Goal: Information Seeking & Learning: Learn about a topic

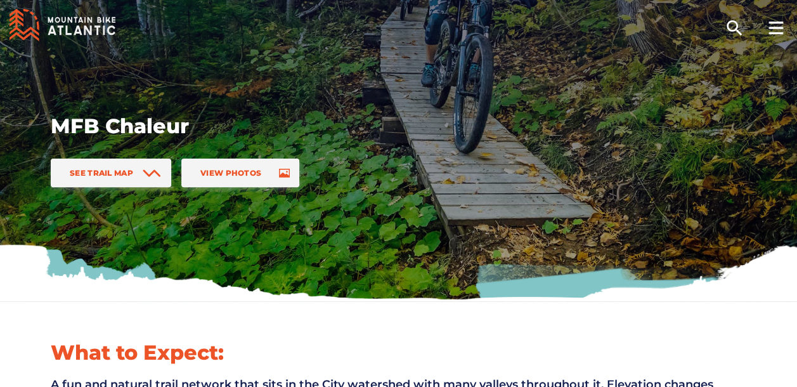
scroll to position [127, 0]
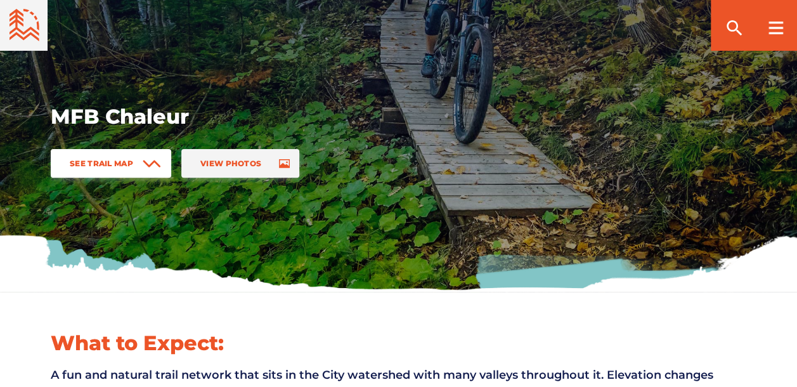
click at [114, 164] on span "See Trail Map" at bounding box center [101, 164] width 63 height 10
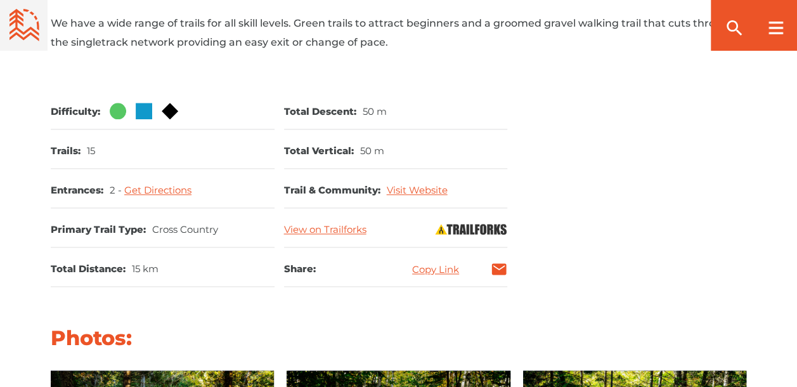
scroll to position [766, 0]
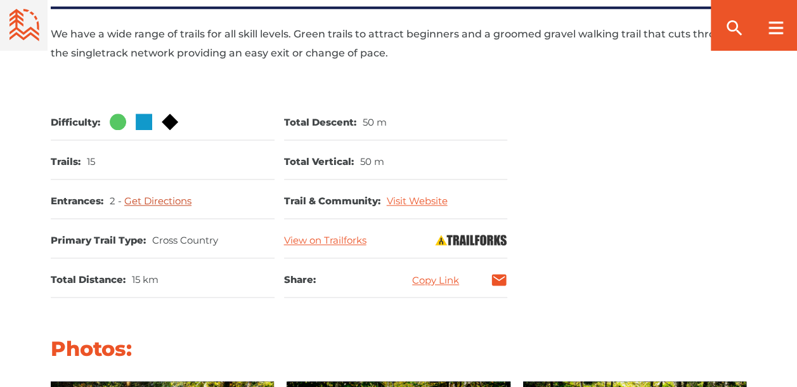
click at [166, 195] on link "Get Directions" at bounding box center [157, 201] width 67 height 12
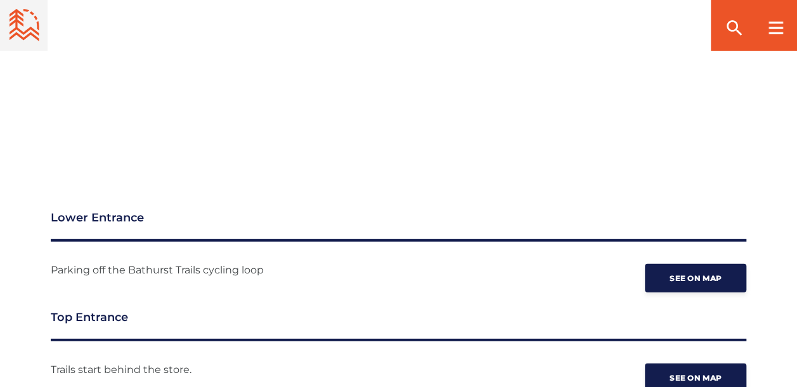
scroll to position [1650, 0]
click at [689, 268] on link "See on map" at bounding box center [695, 278] width 101 height 29
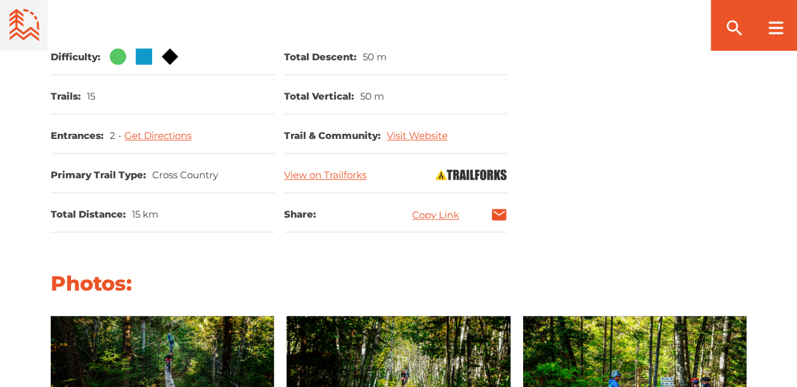
scroll to position [788, 0]
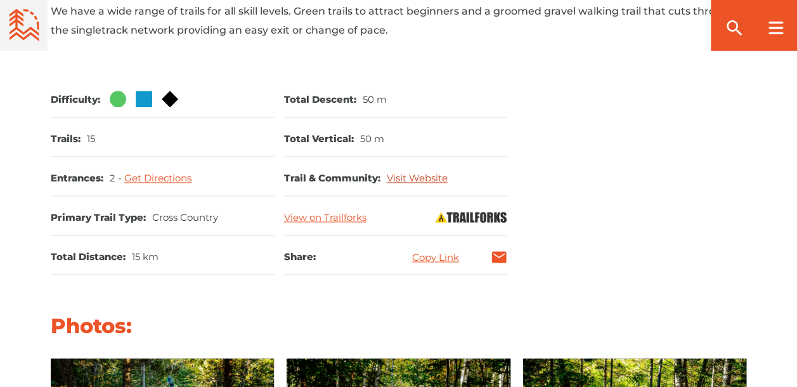
click at [407, 172] on link "Visit Website" at bounding box center [417, 178] width 61 height 12
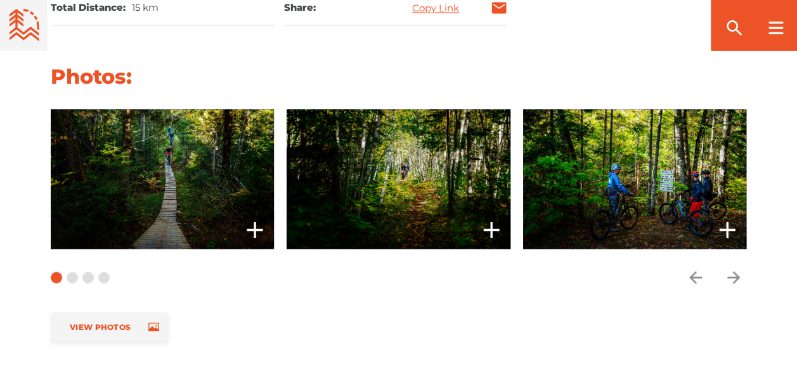
scroll to position [1042, 0]
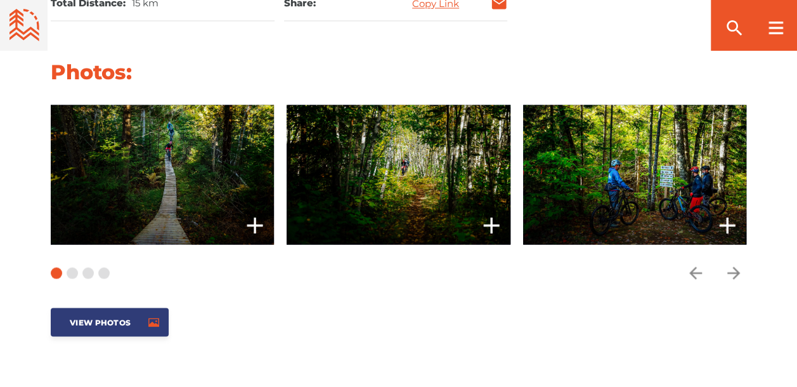
click at [110, 311] on link "View Photos" at bounding box center [110, 322] width 118 height 29
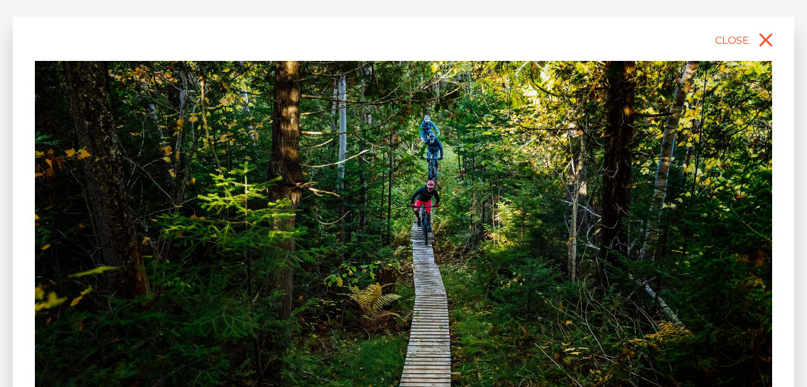
click at [703, 318] on img at bounding box center [403, 291] width 737 height 461
click at [767, 39] on icon "close" at bounding box center [765, 40] width 13 height 13
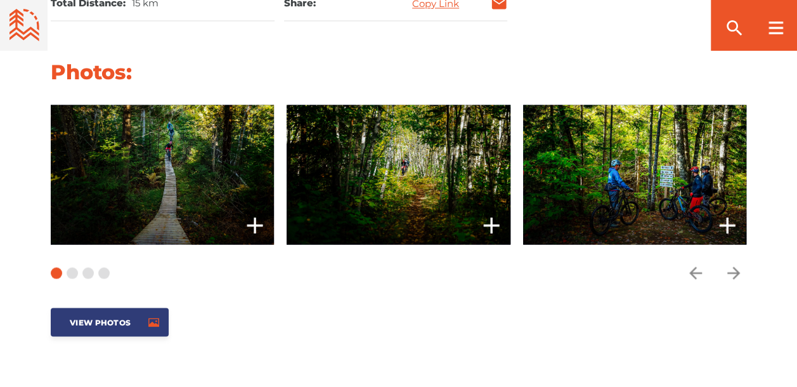
click at [111, 317] on span "View Photos" at bounding box center [100, 322] width 61 height 10
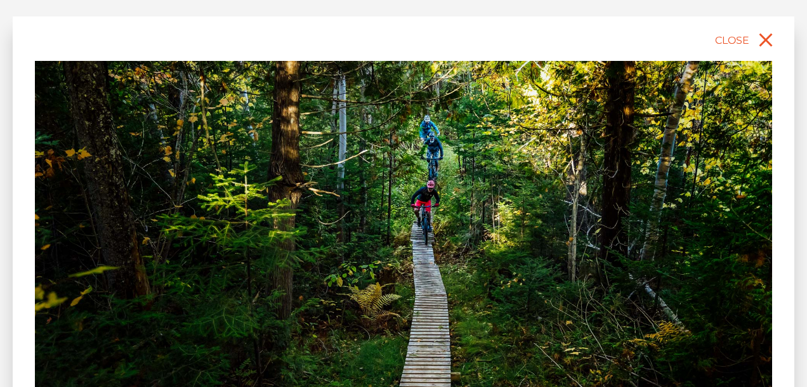
drag, startPoint x: 802, startPoint y: 254, endPoint x: 804, endPoint y: 372, distance: 118.0
click at [797, 372] on div "slide 2 of 11 MFB Chaleur, [GEOGRAPHIC_DATA] [GEOGRAPHIC_DATA]" at bounding box center [403, 193] width 807 height 387
drag, startPoint x: 785, startPoint y: 106, endPoint x: 795, endPoint y: 112, distance: 11.6
click at [795, 112] on div "slide 2 of 11 MFB Chaleur, [GEOGRAPHIC_DATA] [GEOGRAPHIC_DATA]" at bounding box center [403, 193] width 807 height 387
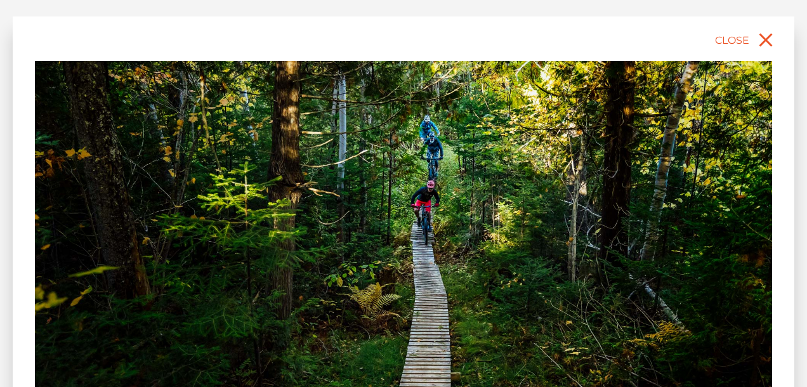
drag, startPoint x: 795, startPoint y: 112, endPoint x: 809, endPoint y: 126, distance: 19.8
drag, startPoint x: 131, startPoint y: 157, endPoint x: 119, endPoint y: 124, distance: 35.1
click at [128, 150] on img at bounding box center [403, 291] width 737 height 461
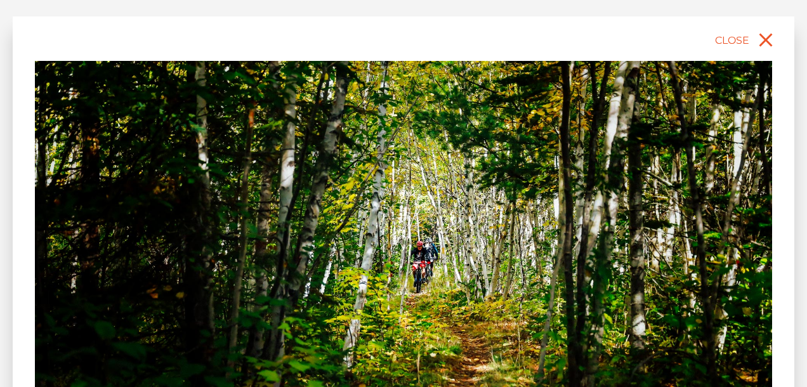
click at [737, 110] on img at bounding box center [403, 291] width 737 height 461
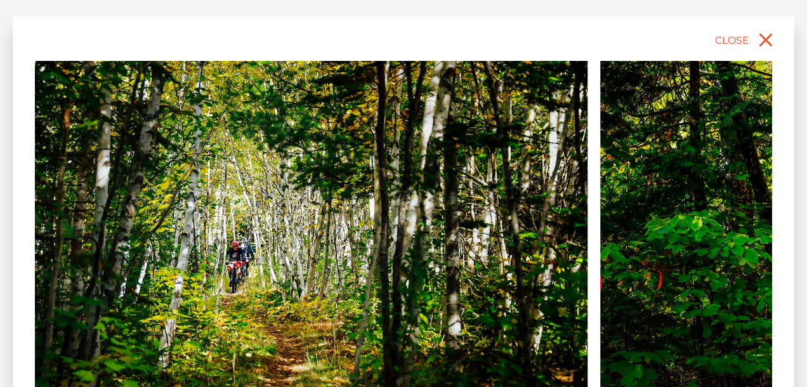
drag, startPoint x: 660, startPoint y: 122, endPoint x: 459, endPoint y: 124, distance: 200.4
click at [459, 124] on img at bounding box center [218, 291] width 737 height 461
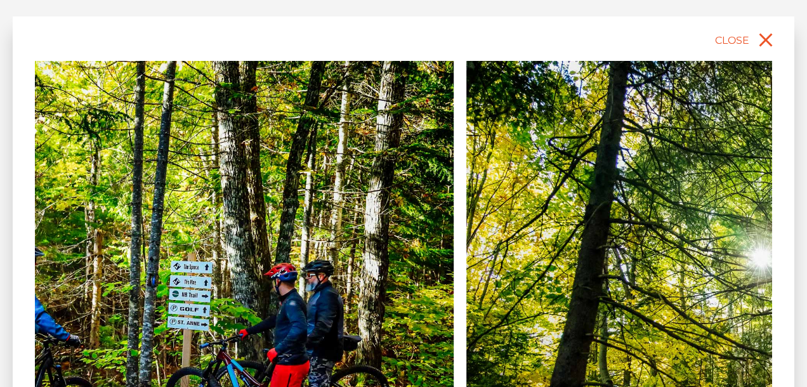
drag, startPoint x: 594, startPoint y: 294, endPoint x: 226, endPoint y: 245, distance: 371.2
click at [227, 245] on img at bounding box center [84, 291] width 737 height 461
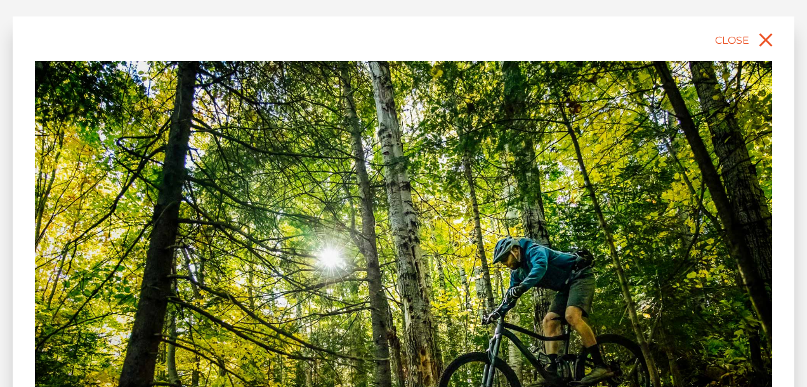
click at [797, 382] on div "slide 5 of 11 MFB Chaleur, [GEOGRAPHIC_DATA] [GEOGRAPHIC_DATA]" at bounding box center [403, 193] width 807 height 387
drag, startPoint x: 670, startPoint y: 330, endPoint x: 663, endPoint y: 297, distance: 34.2
click at [663, 297] on img at bounding box center [403, 291] width 737 height 461
drag, startPoint x: 391, startPoint y: 1, endPoint x: 392, endPoint y: -11, distance: 12.1
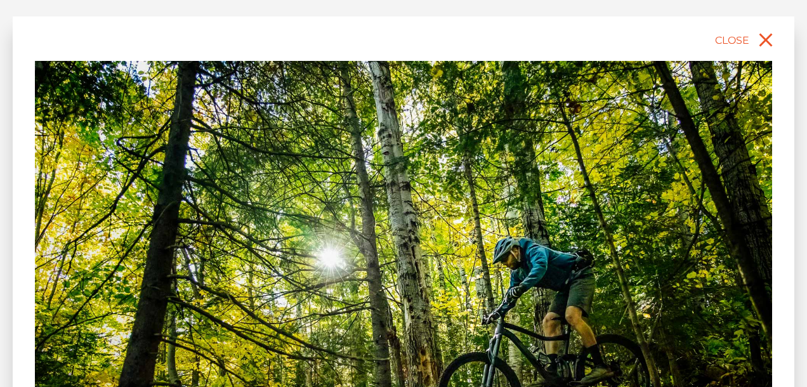
drag, startPoint x: 392, startPoint y: -11, endPoint x: 393, endPoint y: 15, distance: 26.6
click at [393, 15] on div "slide 5 of 11 MFB Chaleur, [GEOGRAPHIC_DATA] [GEOGRAPHIC_DATA]" at bounding box center [403, 194] width 781 height 362
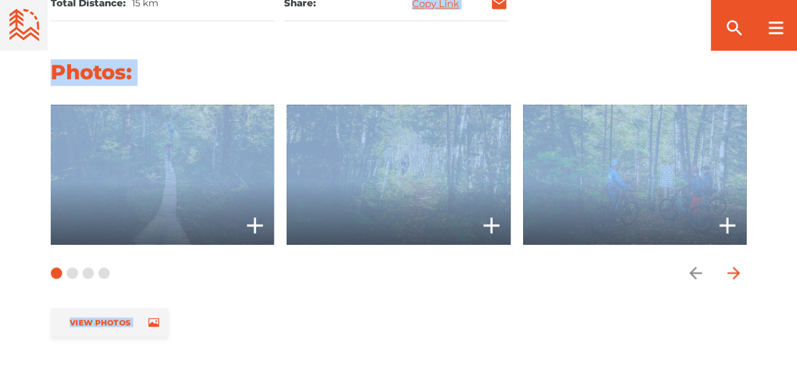
click at [736, 263] on icon "arrow forward" at bounding box center [733, 272] width 19 height 19
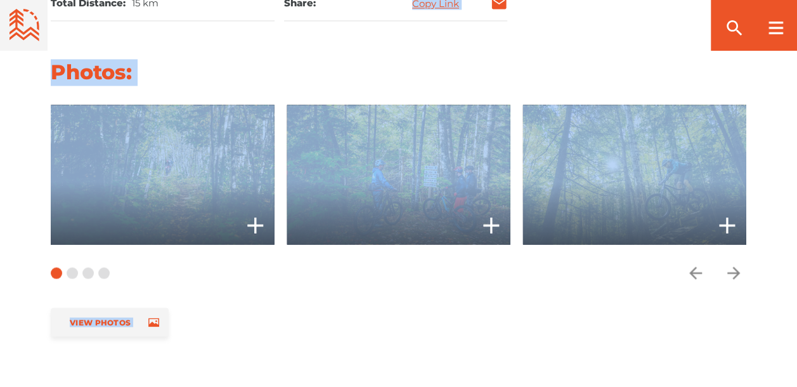
click at [532, 258] on div "Photos: View Photos slide 5 to 7 of 11" at bounding box center [398, 202] width 797 height 287
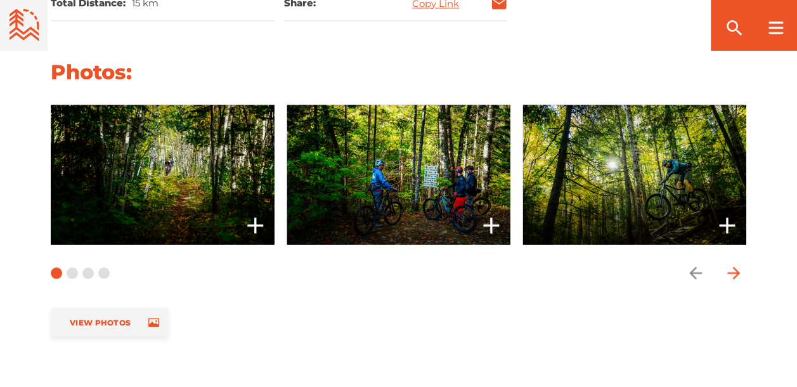
click at [733, 263] on icon "arrow forward" at bounding box center [733, 272] width 19 height 19
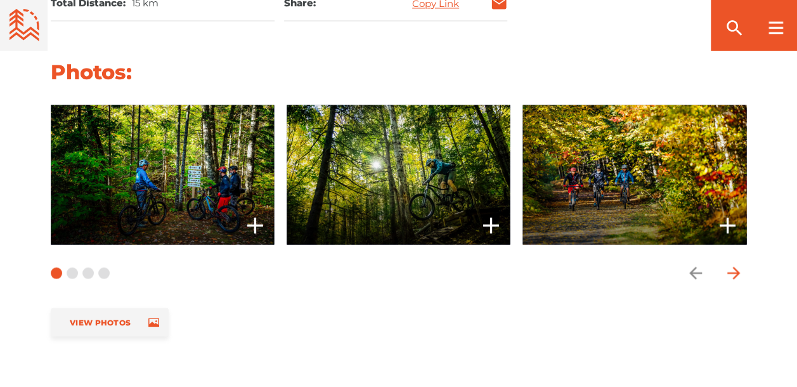
click at [733, 263] on icon "arrow forward" at bounding box center [733, 272] width 19 height 19
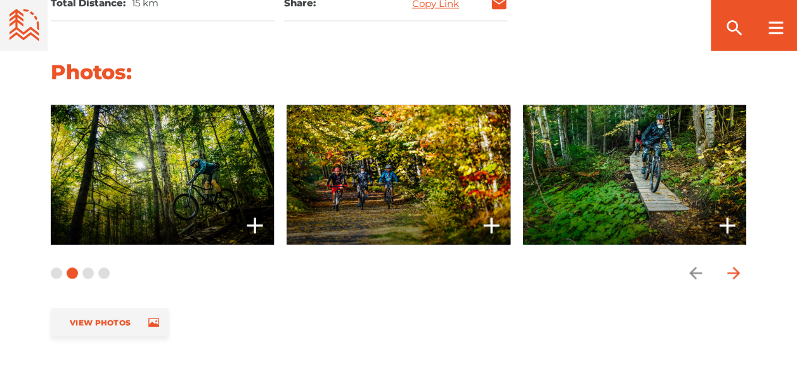
click at [733, 263] on icon "arrow forward" at bounding box center [733, 272] width 19 height 19
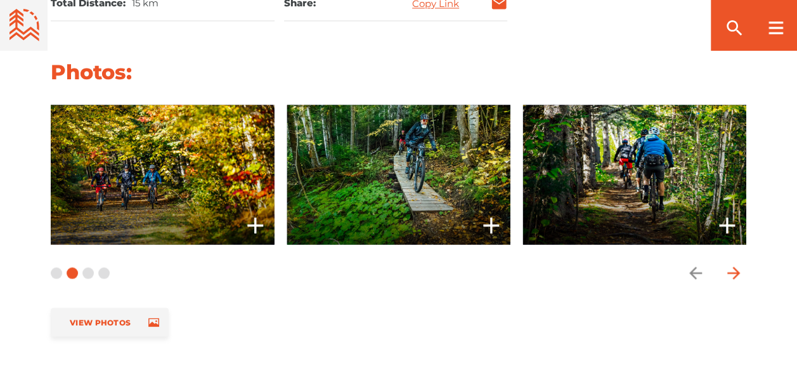
click at [733, 263] on icon "arrow forward" at bounding box center [733, 272] width 19 height 19
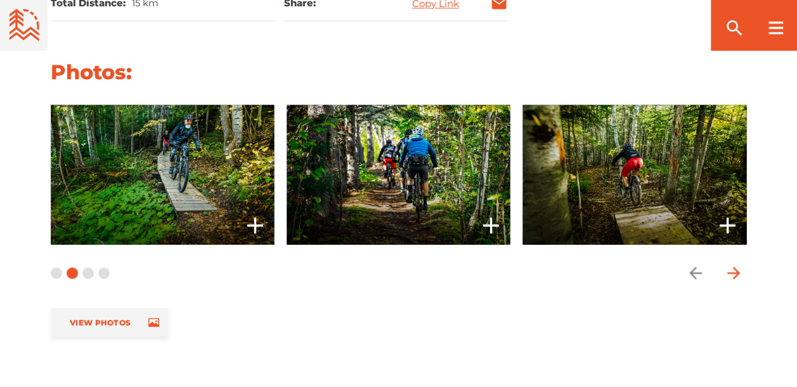
click at [733, 263] on icon "arrow forward" at bounding box center [733, 272] width 19 height 19
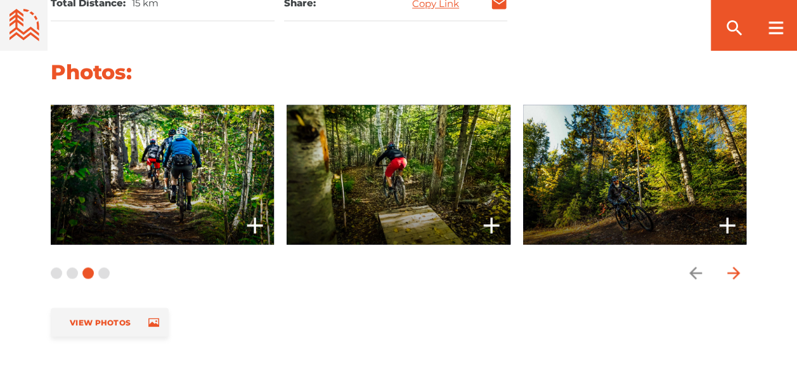
click at [733, 263] on icon "arrow forward" at bounding box center [733, 272] width 19 height 19
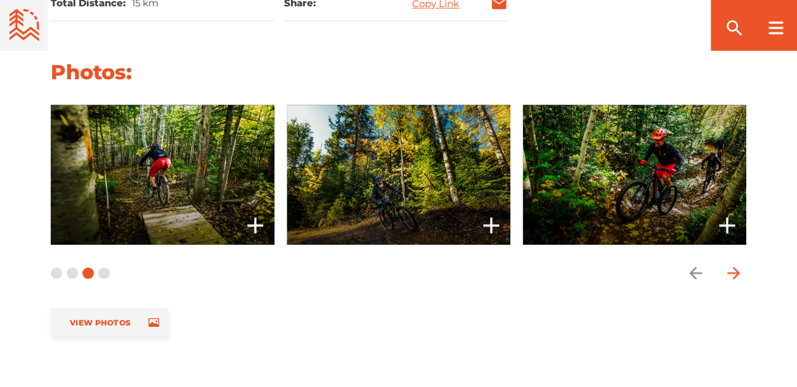
click at [733, 263] on icon "arrow forward" at bounding box center [733, 272] width 19 height 19
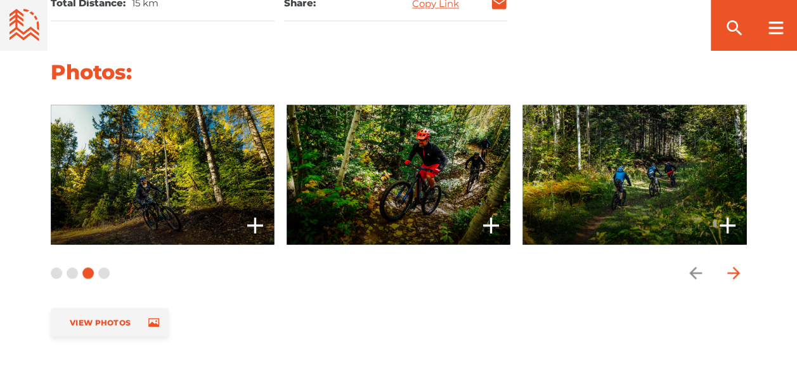
click at [733, 263] on icon "arrow forward" at bounding box center [733, 272] width 19 height 19
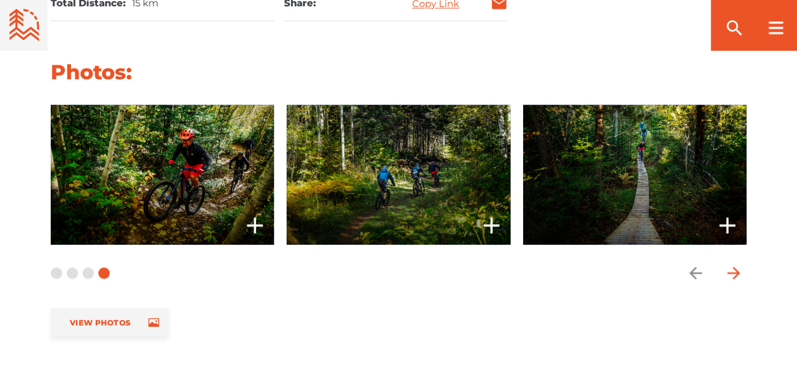
click at [733, 263] on icon "arrow forward" at bounding box center [733, 272] width 19 height 19
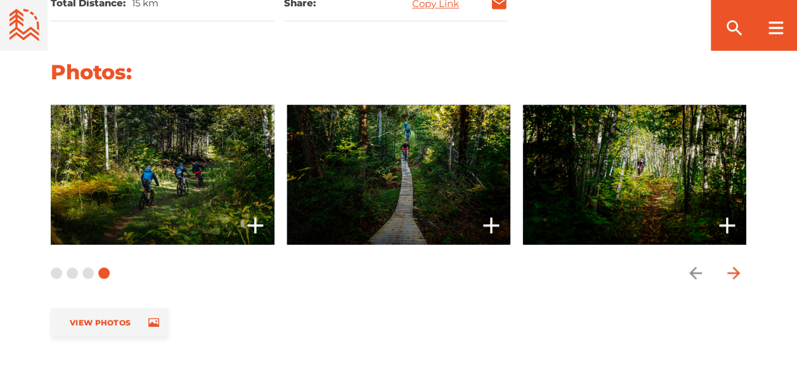
click at [733, 263] on icon "arrow forward" at bounding box center [733, 272] width 19 height 19
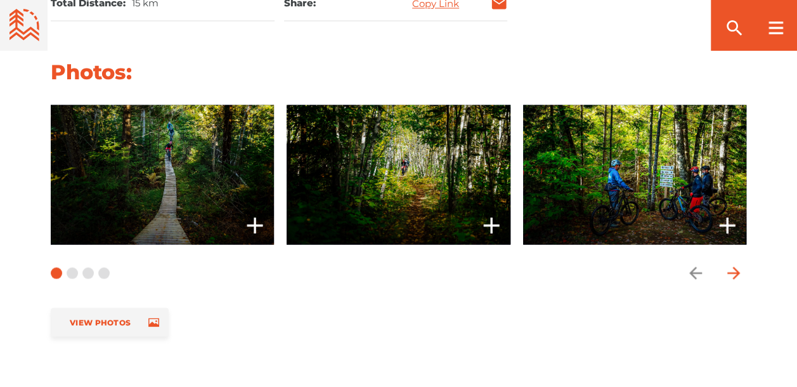
click at [733, 263] on icon "arrow forward" at bounding box center [733, 272] width 19 height 19
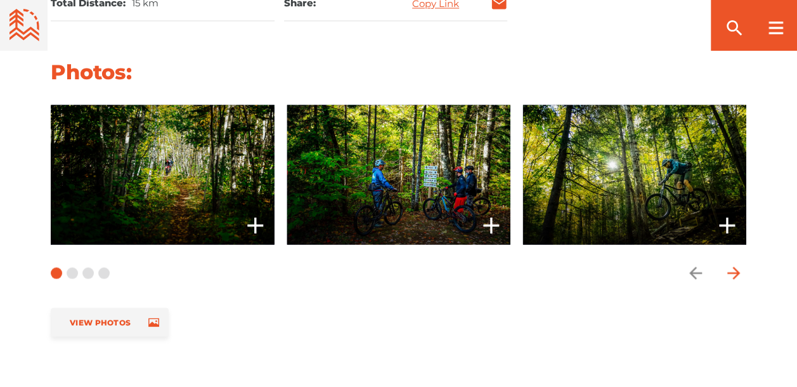
click at [733, 263] on icon "arrow forward" at bounding box center [733, 272] width 19 height 19
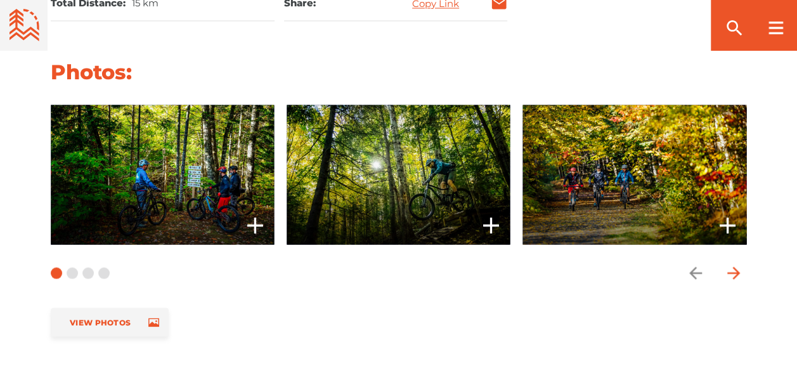
click at [733, 263] on icon "arrow forward" at bounding box center [733, 272] width 19 height 19
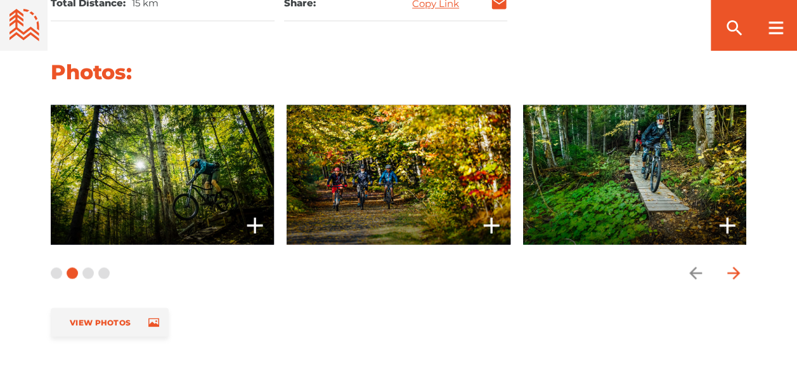
click at [733, 263] on icon "arrow forward" at bounding box center [733, 272] width 19 height 19
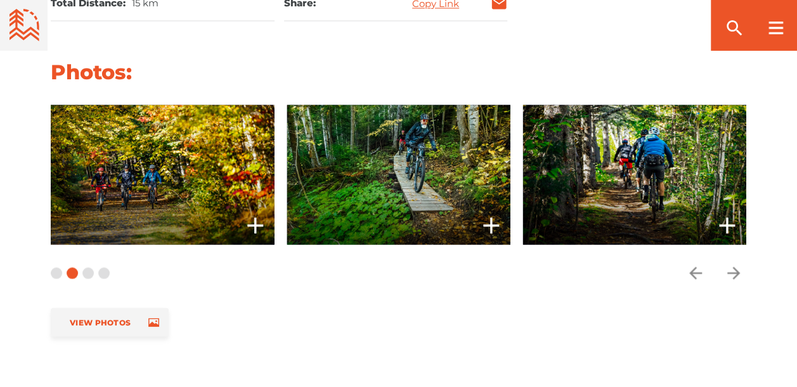
drag, startPoint x: 733, startPoint y: 249, endPoint x: 544, endPoint y: 247, distance: 189.0
click at [577, 259] on div "Photos: View Photos slide 8 to 10 of 11" at bounding box center [398, 202] width 797 height 287
click at [436, 173] on span at bounding box center [398, 175] width 223 height 140
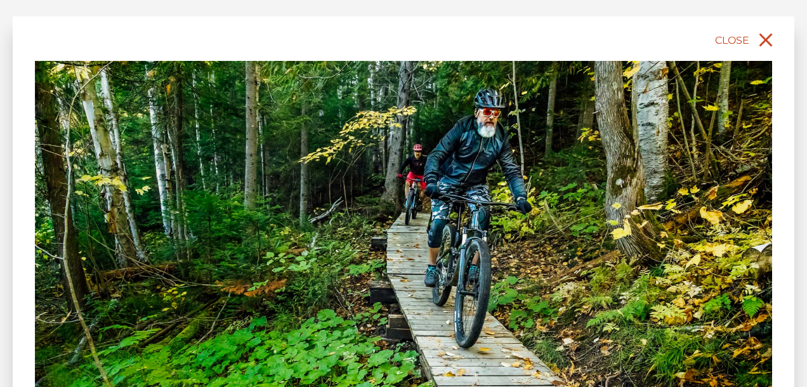
click at [769, 42] on icon "close" at bounding box center [765, 40] width 13 height 13
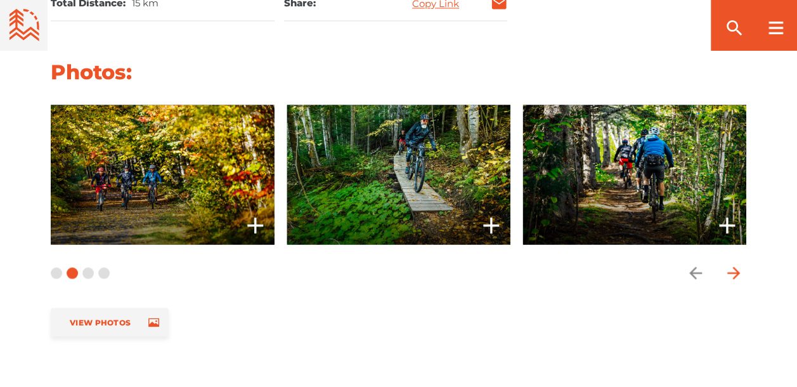
click at [734, 266] on icon "arrow forward" at bounding box center [734, 272] width 13 height 13
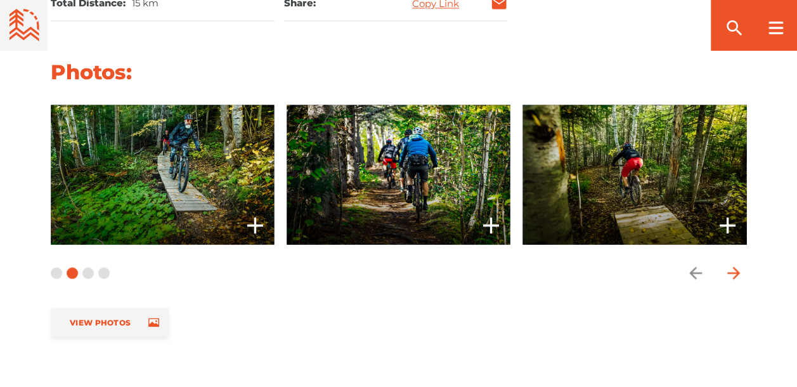
click at [734, 266] on icon "arrow forward" at bounding box center [734, 272] width 13 height 13
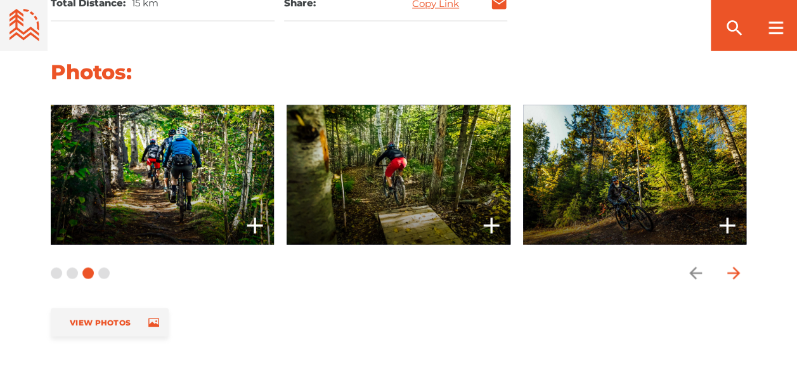
click at [734, 266] on icon "arrow forward" at bounding box center [734, 272] width 13 height 13
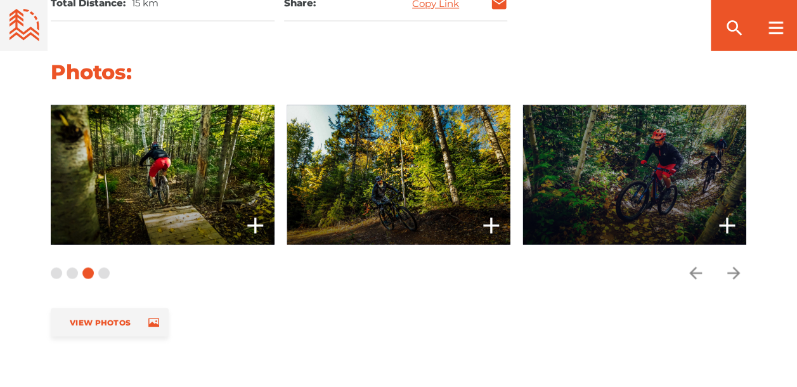
click at [660, 175] on span at bounding box center [634, 175] width 223 height 140
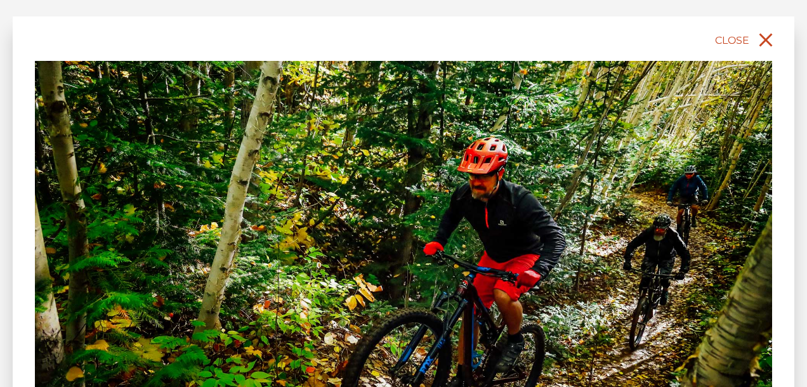
click at [767, 43] on icon "close" at bounding box center [765, 40] width 23 height 23
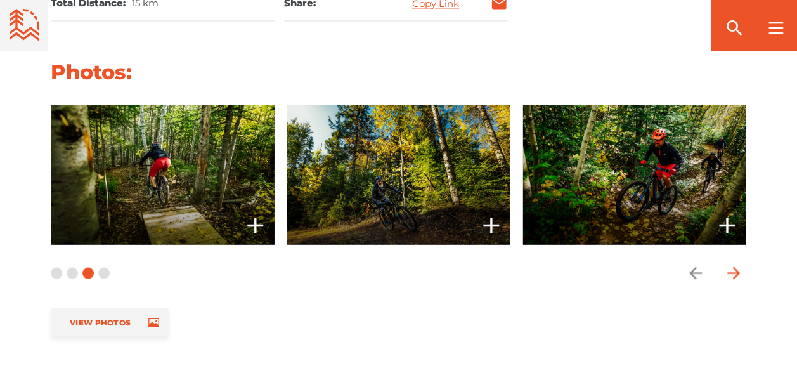
click at [736, 266] on icon "arrow forward" at bounding box center [734, 272] width 13 height 13
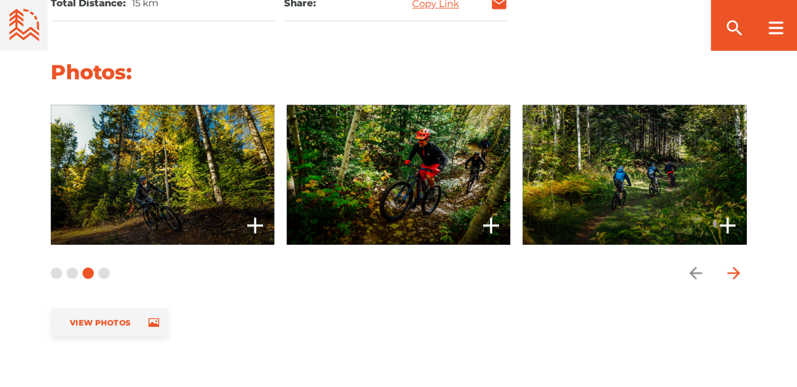
click at [736, 266] on icon "arrow forward" at bounding box center [734, 272] width 13 height 13
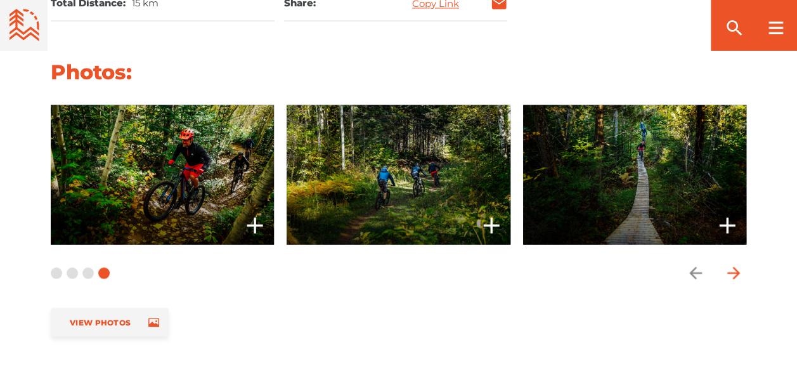
click at [736, 266] on icon "arrow forward" at bounding box center [734, 272] width 13 height 13
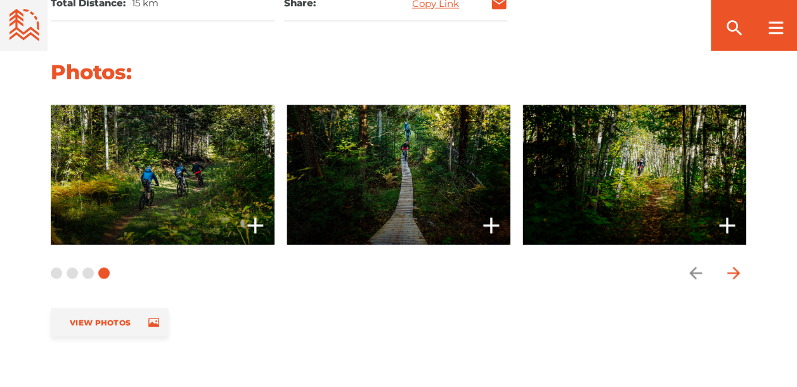
click at [736, 266] on icon "arrow forward" at bounding box center [734, 272] width 13 height 13
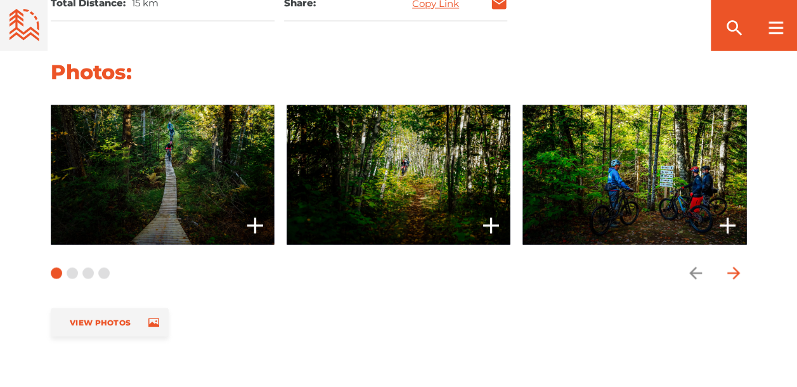
click at [736, 266] on icon "arrow forward" at bounding box center [734, 272] width 13 height 13
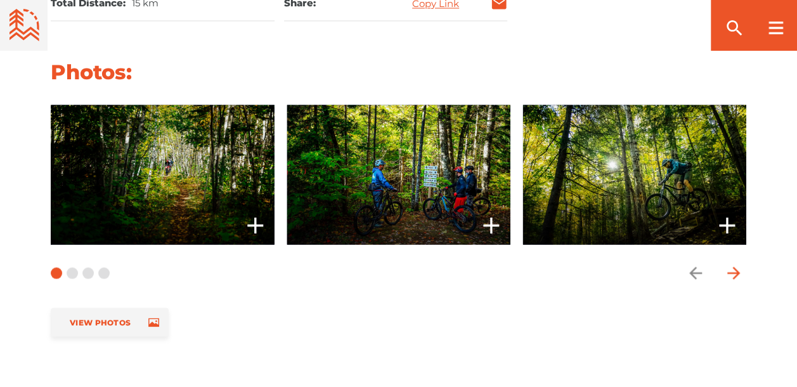
click at [736, 266] on icon "arrow forward" at bounding box center [734, 272] width 13 height 13
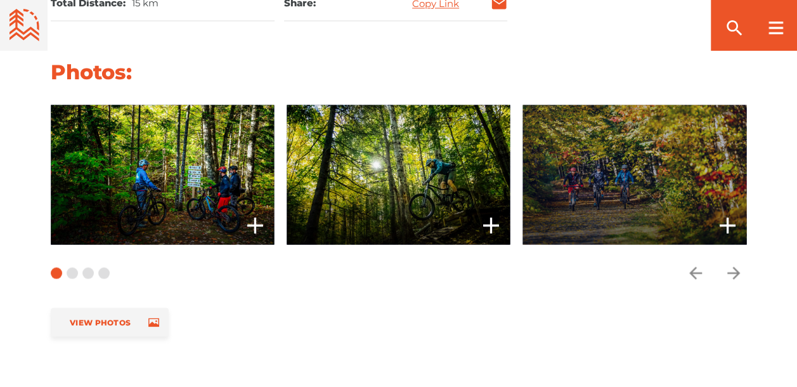
click at [639, 201] on span at bounding box center [634, 175] width 223 height 140
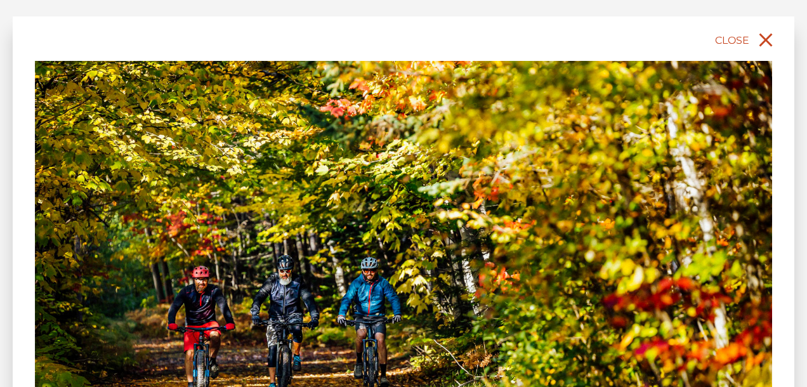
click at [766, 41] on icon "close" at bounding box center [765, 40] width 13 height 13
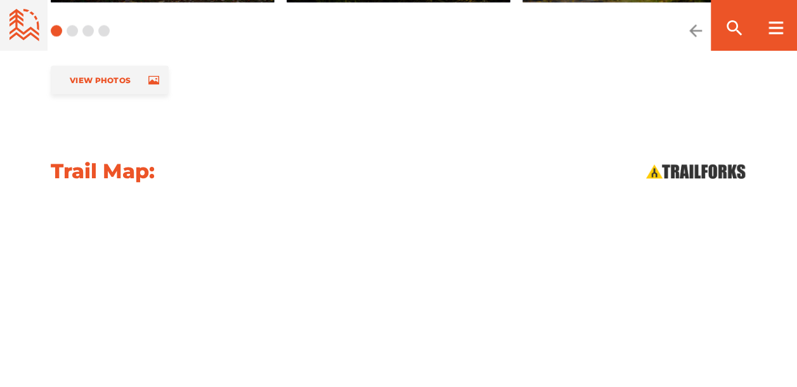
scroll to position [1296, 0]
